Goal: Task Accomplishment & Management: Complete application form

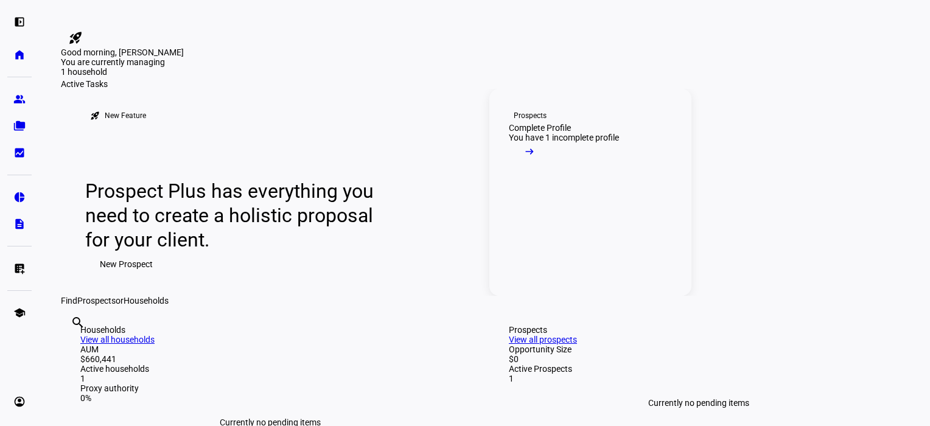
click at [534, 142] on div "You have 1 incomplete profile" at bounding box center [564, 138] width 110 height 10
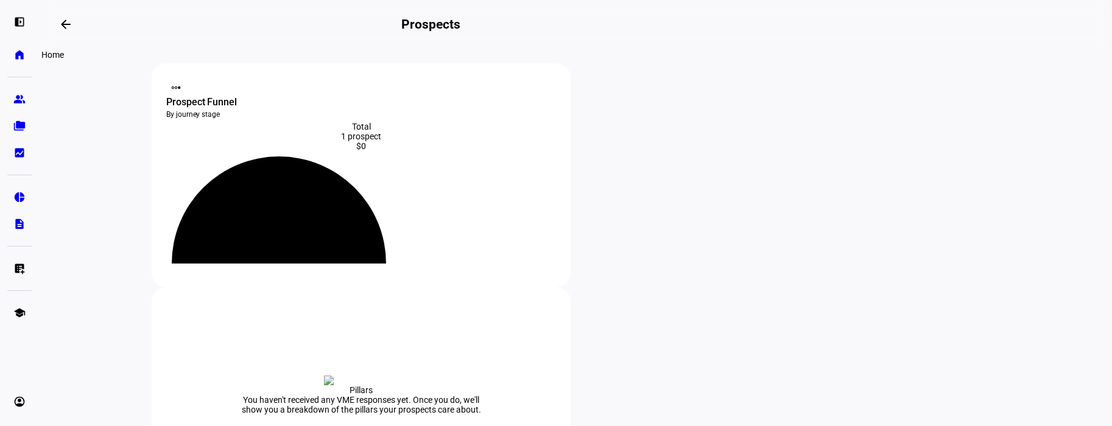
drag, startPoint x: 18, startPoint y: 56, endPoint x: 55, endPoint y: 44, distance: 39.5
click at [15, 54] on eth-mat-symbol "home" at bounding box center [19, 55] width 12 height 12
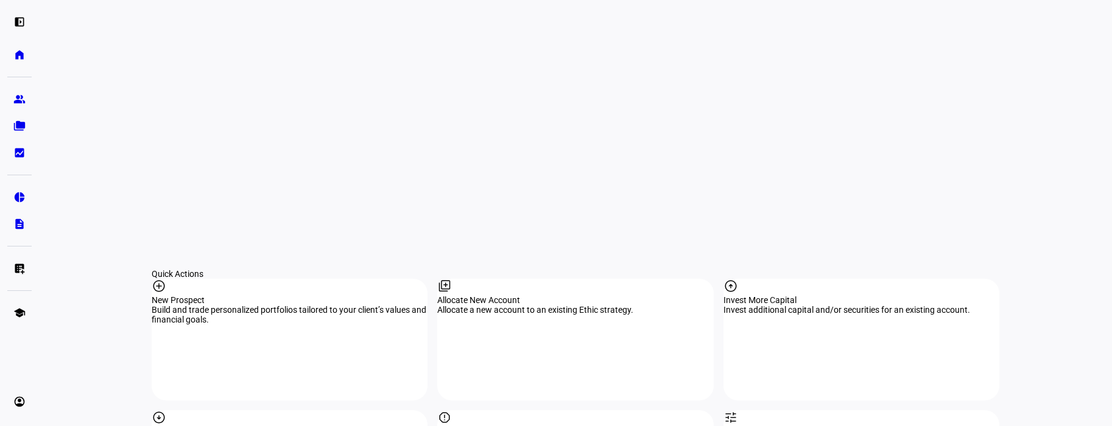
scroll to position [1022, 0]
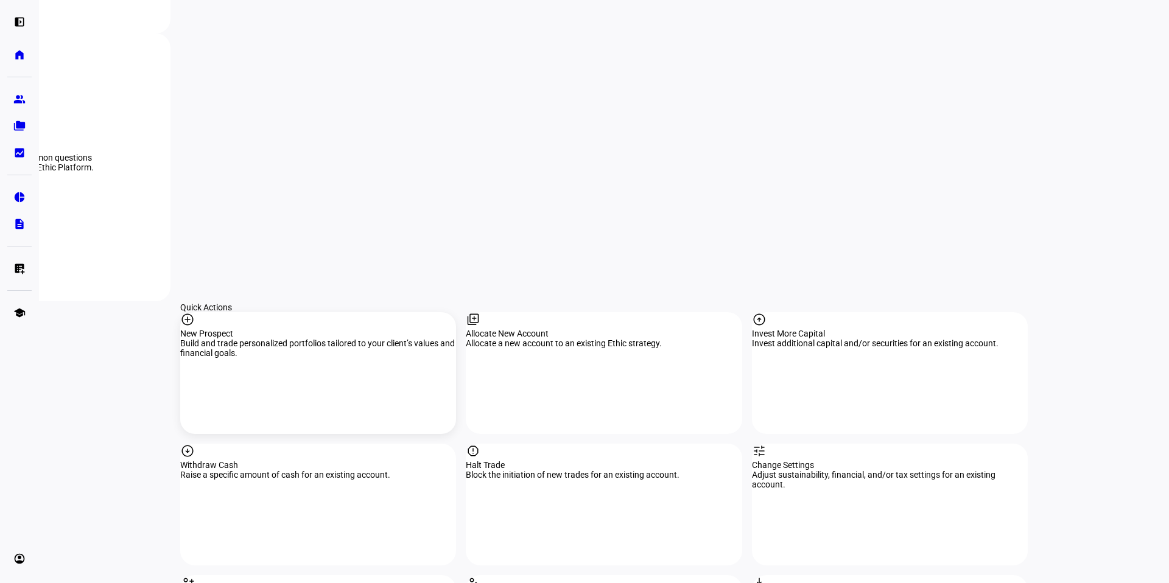
click at [195, 312] on mat-icon "add_circle" at bounding box center [187, 319] width 15 height 15
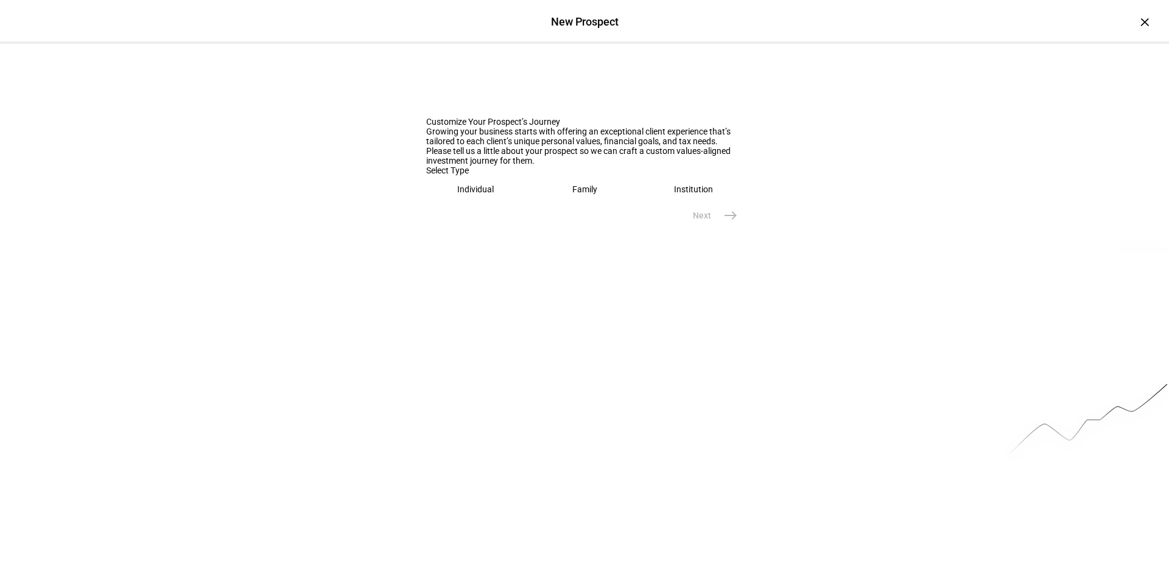
click at [491, 194] on div "Individual" at bounding box center [475, 189] width 37 height 10
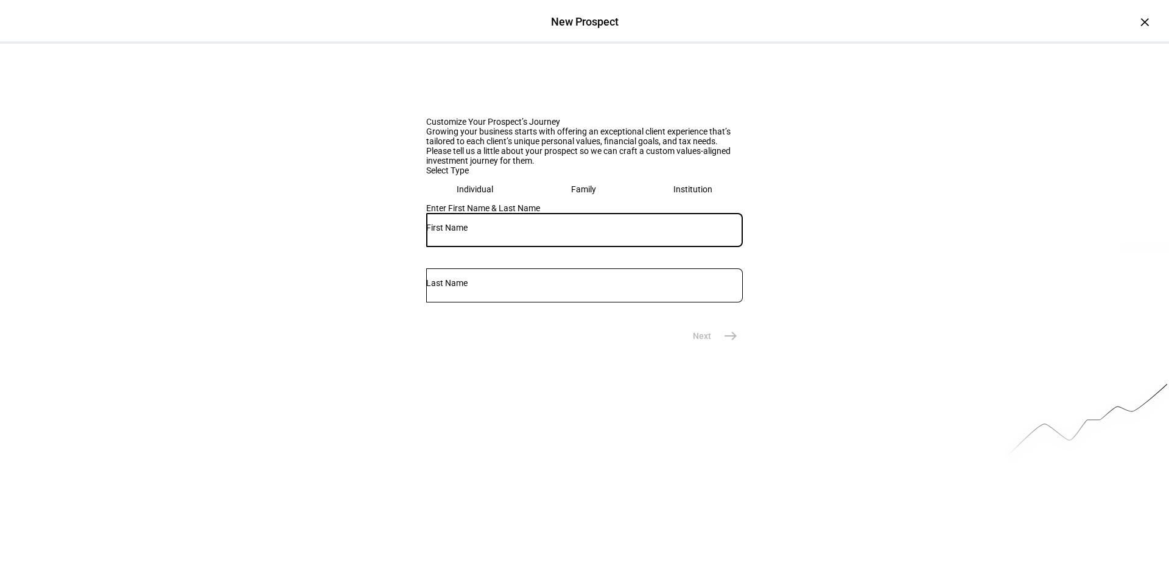
click at [521, 233] on input "text" at bounding box center [584, 228] width 317 height 10
type input "A"
type input "[PERSON_NAME]"
click at [728, 343] on mat-icon "east" at bounding box center [730, 336] width 15 height 15
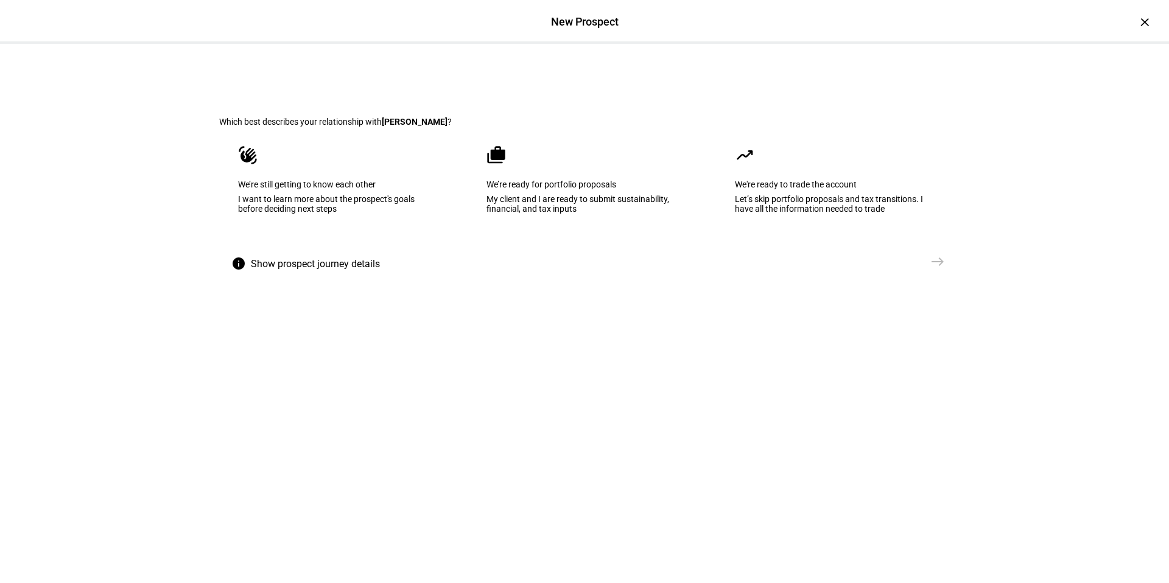
click at [356, 245] on eth-mega-radio-button "waving_hand We’re still getting to know each other I want to learn more about t…" at bounding box center [336, 188] width 234 height 123
click at [930, 269] on mat-icon "east" at bounding box center [937, 261] width 15 height 15
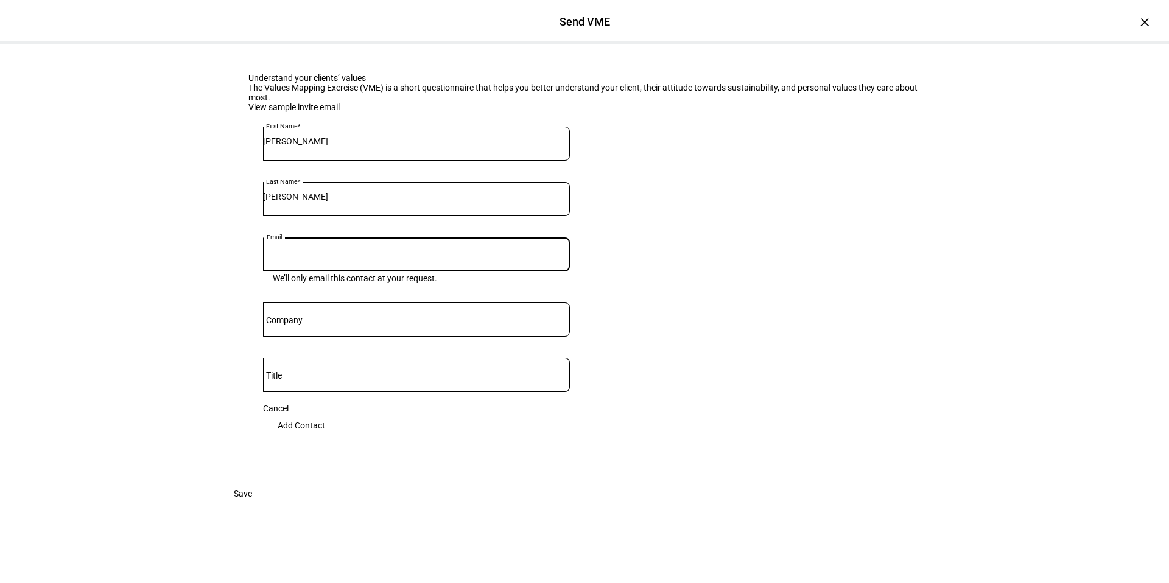
click at [468, 257] on input "Email" at bounding box center [416, 252] width 307 height 10
paste input "[EMAIL_ADDRESS][DOMAIN_NAME]"
type input "[EMAIL_ADDRESS][DOMAIN_NAME]"
drag, startPoint x: 666, startPoint y: 389, endPoint x: 673, endPoint y: 387, distance: 6.9
click at [669, 388] on eth-form-card "Understand your clients’ values The Values Mapping Exercise (VME) is a short qu…" at bounding box center [584, 263] width 731 height 438
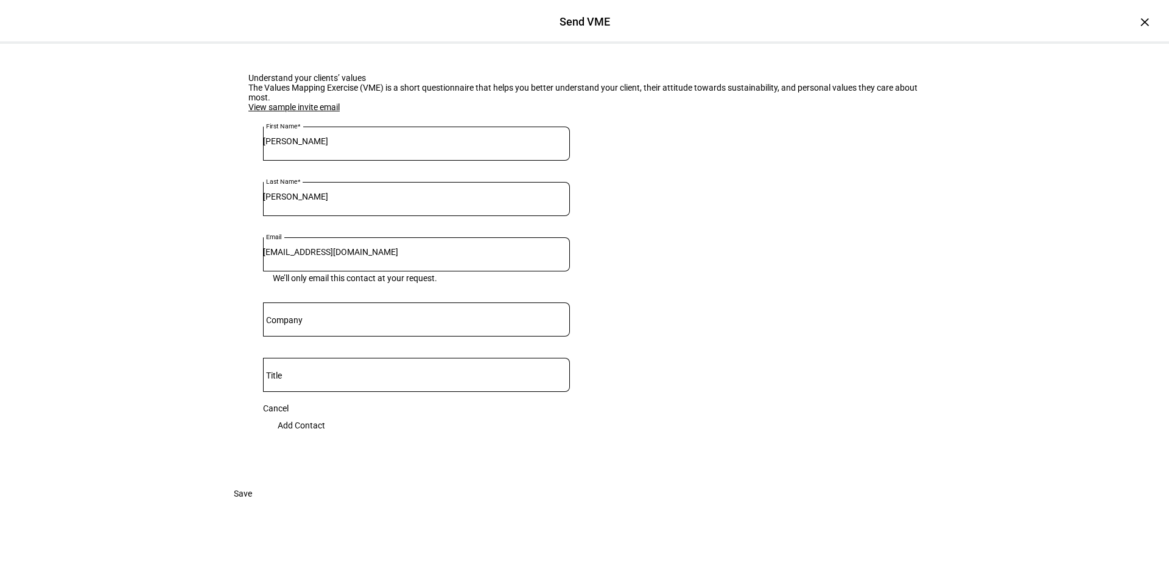
click at [325, 426] on span "Add Contact" at bounding box center [301, 425] width 47 height 24
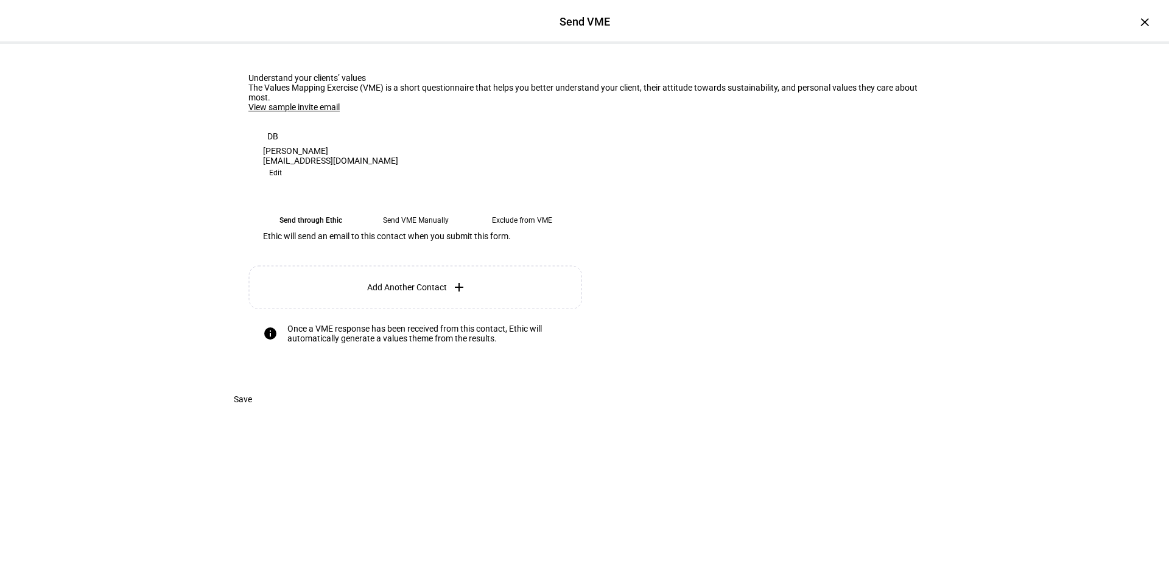
click at [418, 231] on eth-mega-radio-button "Send VME Manually" at bounding box center [416, 220] width 96 height 22
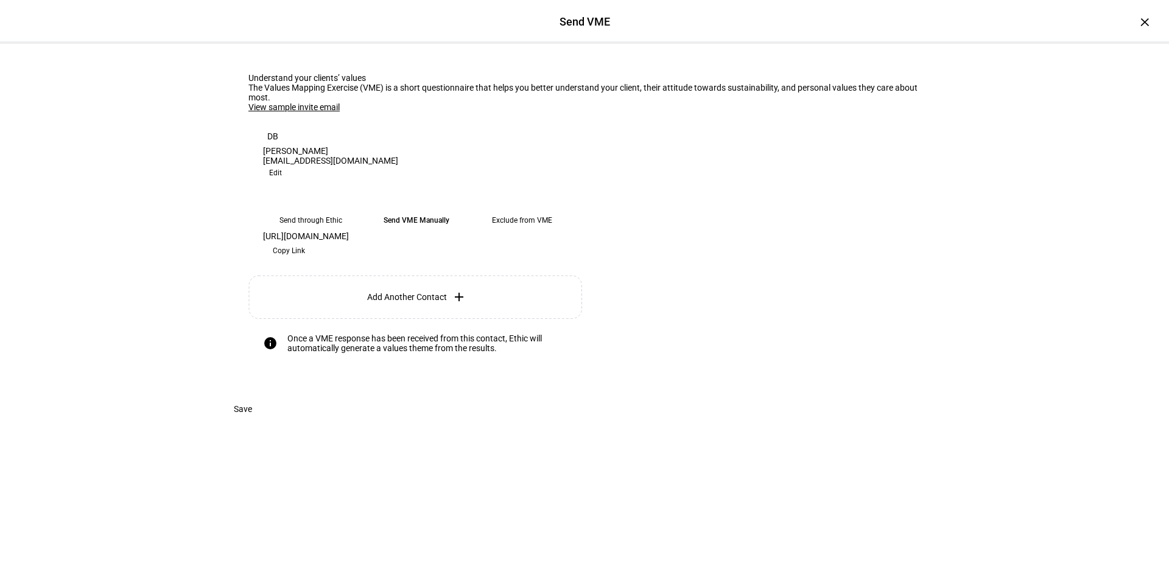
click at [305, 261] on span "Copy Link" at bounding box center [289, 250] width 32 height 19
